Goal: Transaction & Acquisition: Subscribe to service/newsletter

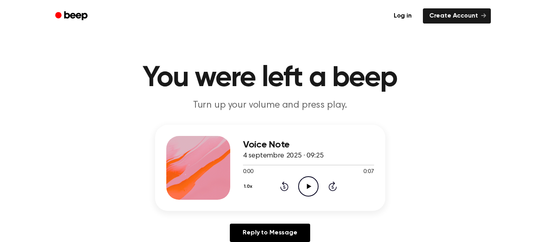
click at [306, 186] on icon "Play Audio" at bounding box center [308, 187] width 20 height 20
click at [462, 143] on div "Voice Note 4 septembre 2025 · 09:25 0:07 0:07 Your browser does not support the…" at bounding box center [270, 187] width 520 height 124
click at [309, 189] on icon "Play Audio" at bounding box center [308, 187] width 20 height 20
click at [307, 183] on icon "Play Audio" at bounding box center [308, 187] width 20 height 20
click at [309, 186] on icon at bounding box center [309, 186] width 4 height 5
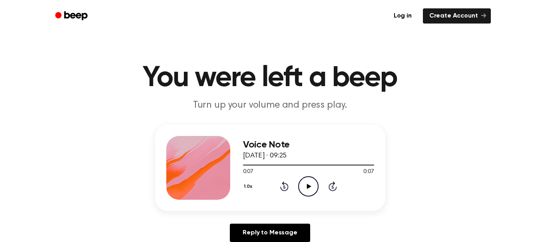
click at [307, 186] on icon at bounding box center [309, 186] width 4 height 5
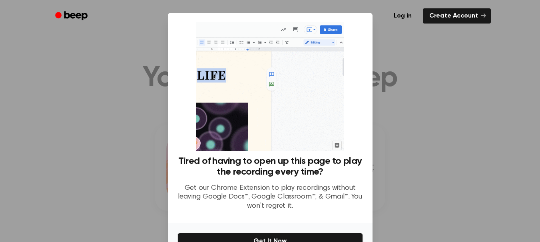
click at [388, 142] on div at bounding box center [270, 121] width 540 height 242
click at [421, 113] on div at bounding box center [270, 121] width 540 height 242
drag, startPoint x: 362, startPoint y: 113, endPoint x: 361, endPoint y: 117, distance: 4.2
click at [361, 117] on div "Tired of having to open up this page to play the recording every time? Get our …" at bounding box center [270, 118] width 204 height 211
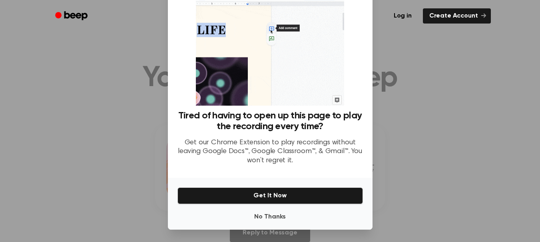
scroll to position [46, 0]
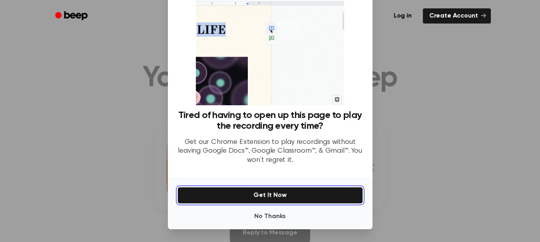
click at [285, 196] on button "Get It Now" at bounding box center [269, 195] width 185 height 17
